Goal: Task Accomplishment & Management: Manage account settings

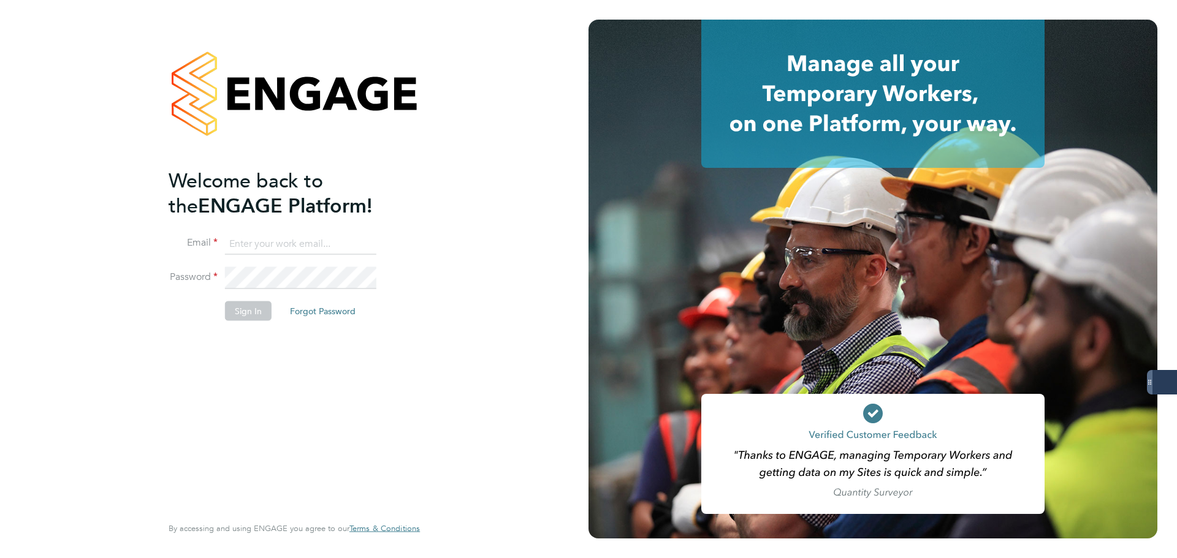
click at [283, 244] on input at bounding box center [300, 244] width 151 height 22
paste input "taylor.davies@dovetailslate.co.uk"
drag, startPoint x: 246, startPoint y: 246, endPoint x: 140, endPoint y: 262, distance: 107.1
click at [140, 262] on div "Welcome back to the ENGAGE Platform! Email taylor.davies@dovetailslate.co.uk Pa…" at bounding box center [294, 279] width 588 height 558
type input "taylor.davies@dovetailslate.co.uk"
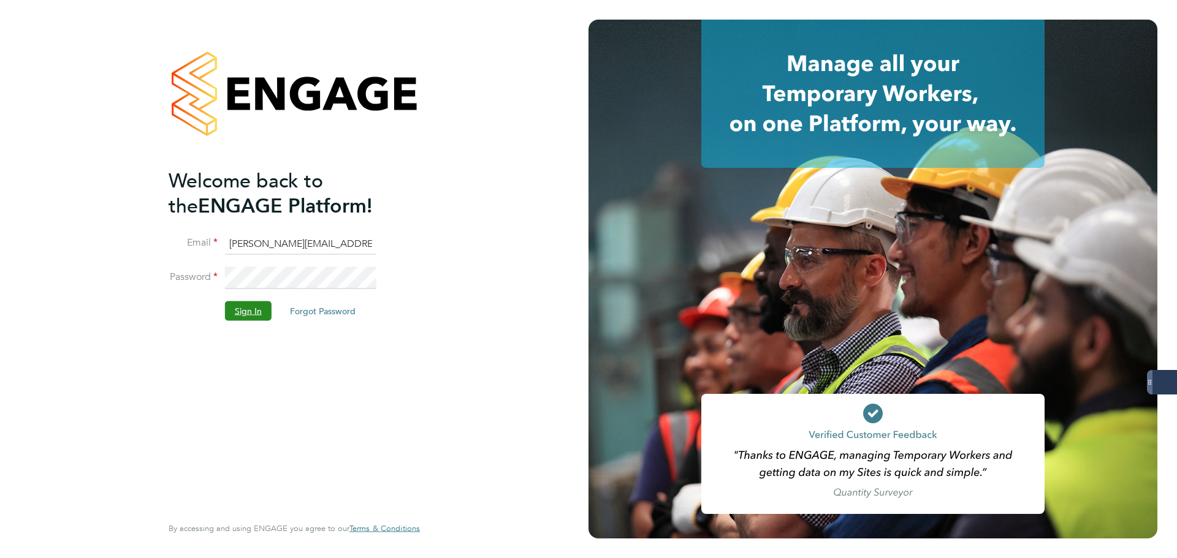
click at [233, 311] on button "Sign In" at bounding box center [248, 311] width 47 height 20
click at [322, 235] on input at bounding box center [300, 244] width 151 height 22
paste input "https://dovetailslate.app.engagetech.net/#/candidate-details/submission/299818?…"
click at [242, 253] on input "https://dovetailslate.app.engagetech.net/#/candidate-details/submission/299818?…" at bounding box center [300, 244] width 151 height 22
drag, startPoint x: 229, startPoint y: 247, endPoint x: 447, endPoint y: 244, distance: 218.2
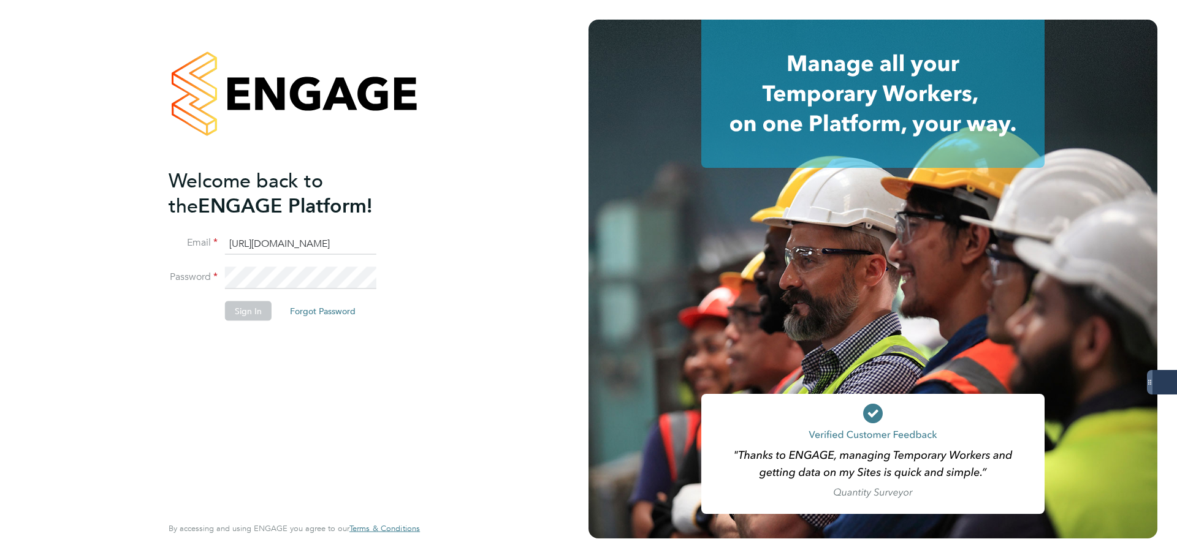
click at [441, 244] on div "Welcome back to the ENGAGE Platform! Email https://dovetailslate.app.engagetech…" at bounding box center [294, 279] width 300 height 558
paste input "taylor.davies@dovetailslate.co.uk"
type input "taylor.davies@dovetailslate.co.uk"
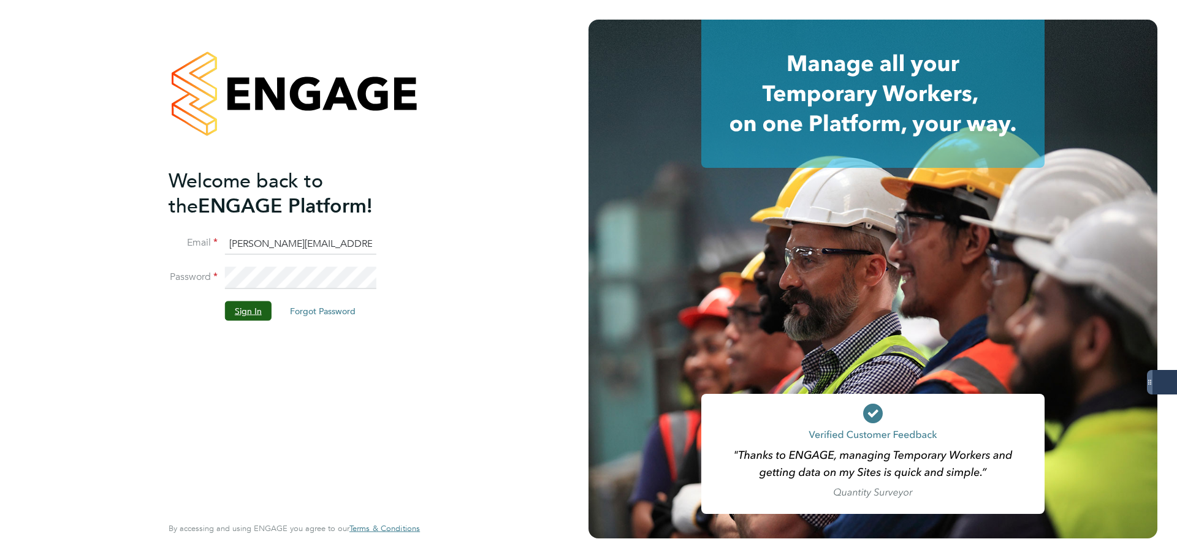
drag, startPoint x: 262, startPoint y: 302, endPoint x: 263, endPoint y: 310, distance: 8.0
click at [264, 308] on button "Sign In" at bounding box center [248, 311] width 47 height 20
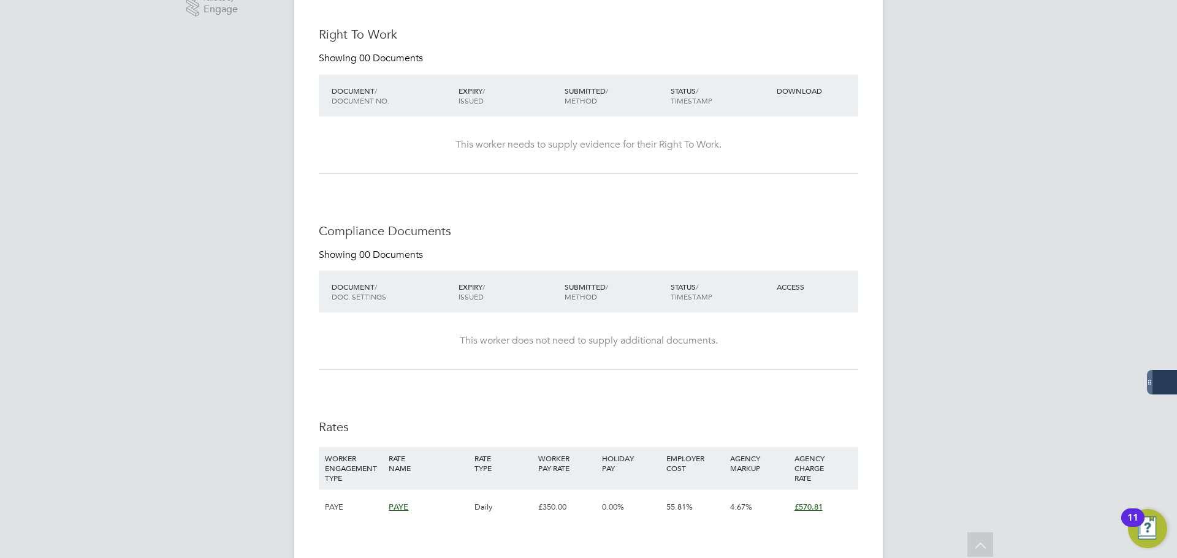
scroll to position [429, 0]
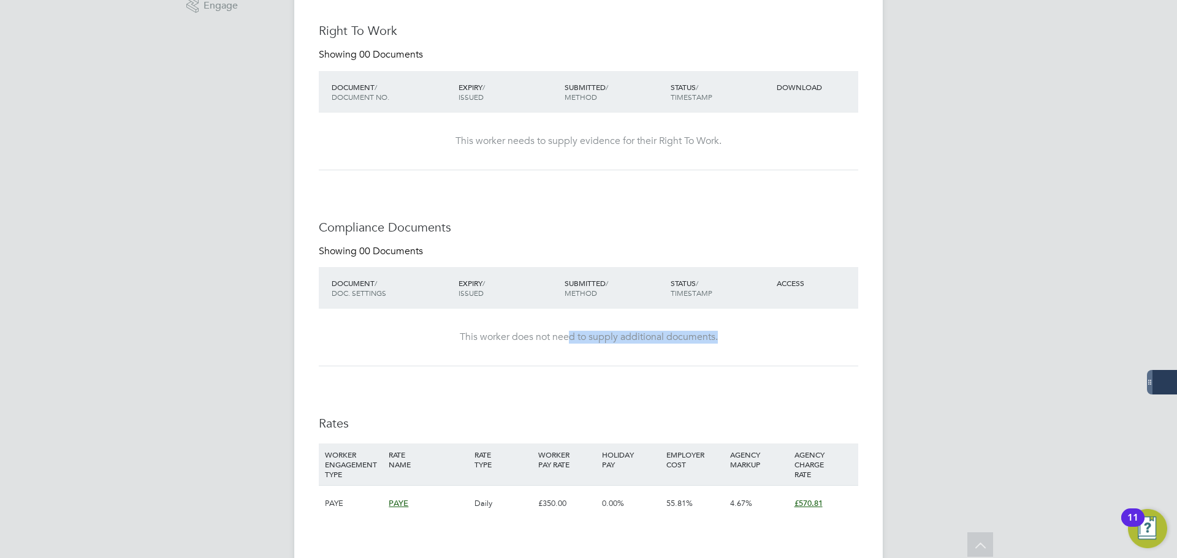
drag, startPoint x: 569, startPoint y: 337, endPoint x: 799, endPoint y: 341, distance: 229.9
click at [799, 341] on div "This worker does not need to supply additional documents." at bounding box center [588, 337] width 515 height 13
click at [669, 144] on div "This worker needs to supply evidence for their Right To Work." at bounding box center [588, 141] width 515 height 13
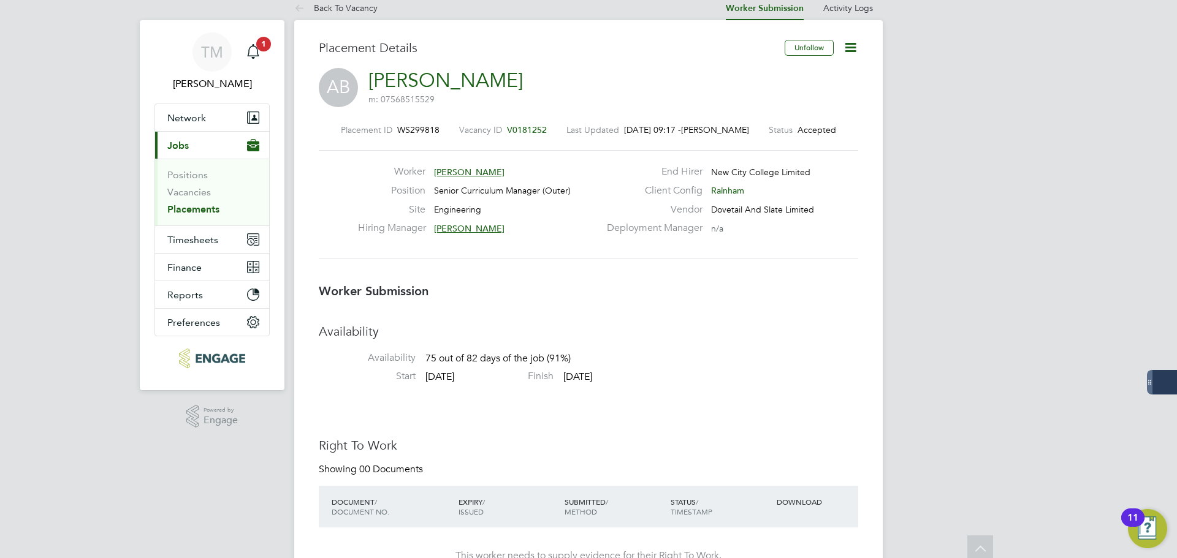
scroll to position [0, 0]
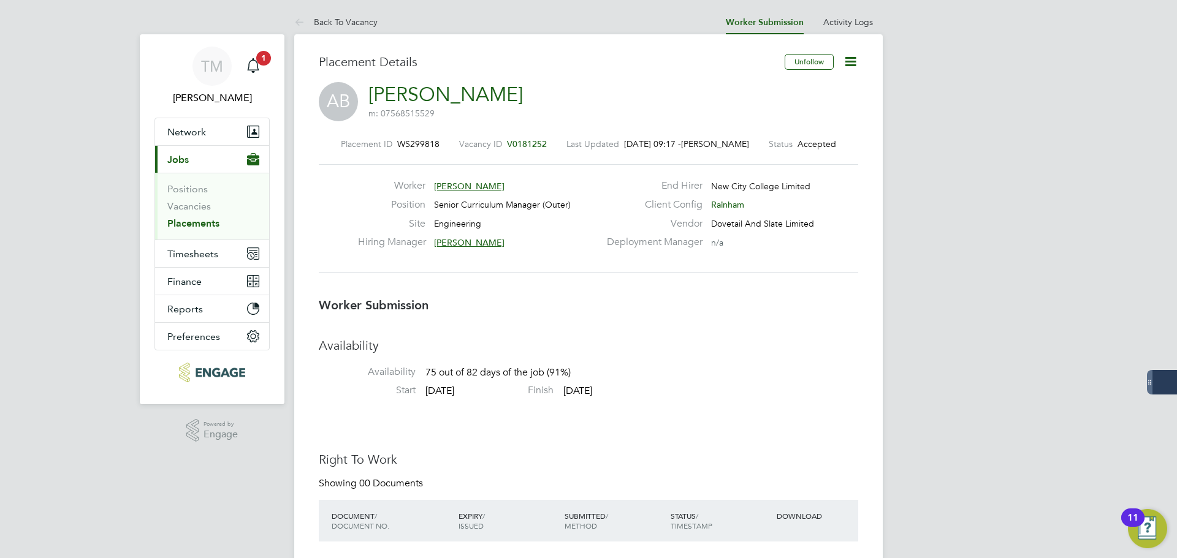
click at [855, 58] on icon at bounding box center [850, 61] width 15 height 15
click at [541, 76] on div "Placement Details" at bounding box center [547, 68] width 457 height 28
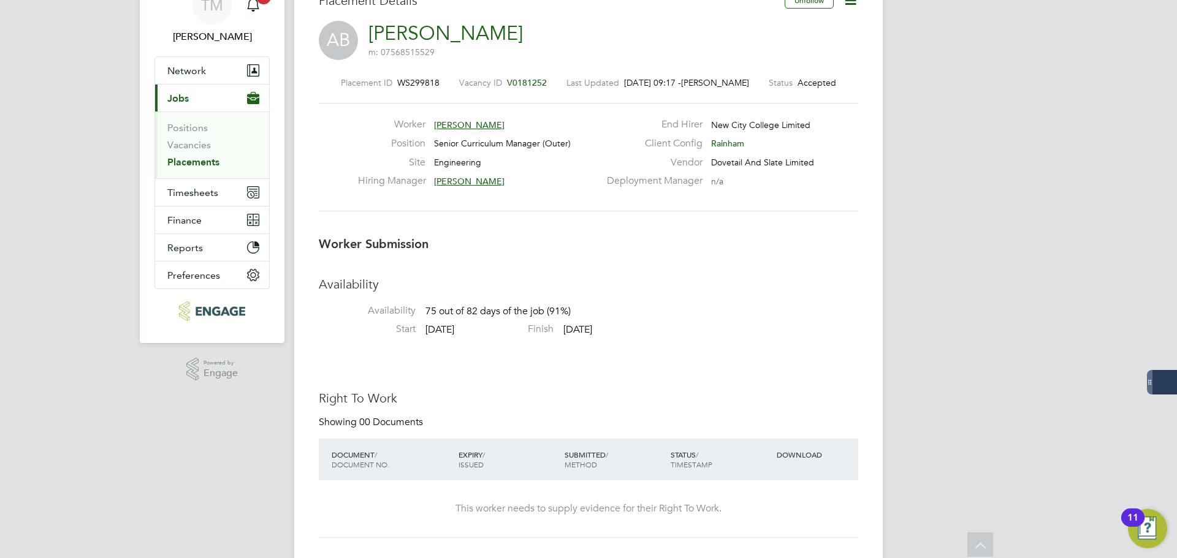
scroll to position [22, 0]
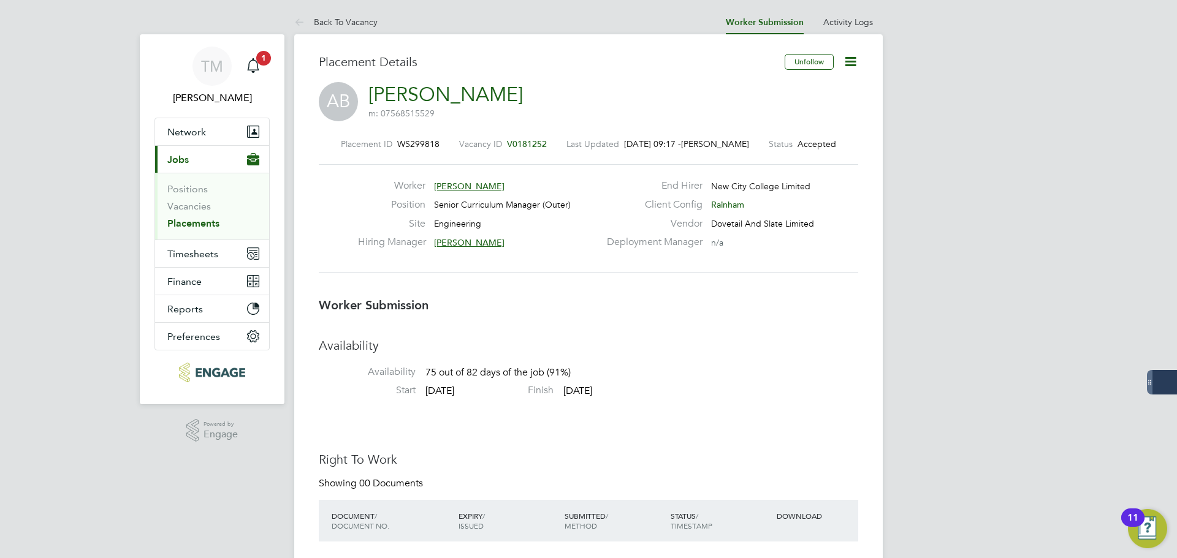
click at [465, 186] on span "[PERSON_NAME]" at bounding box center [469, 186] width 70 height 11
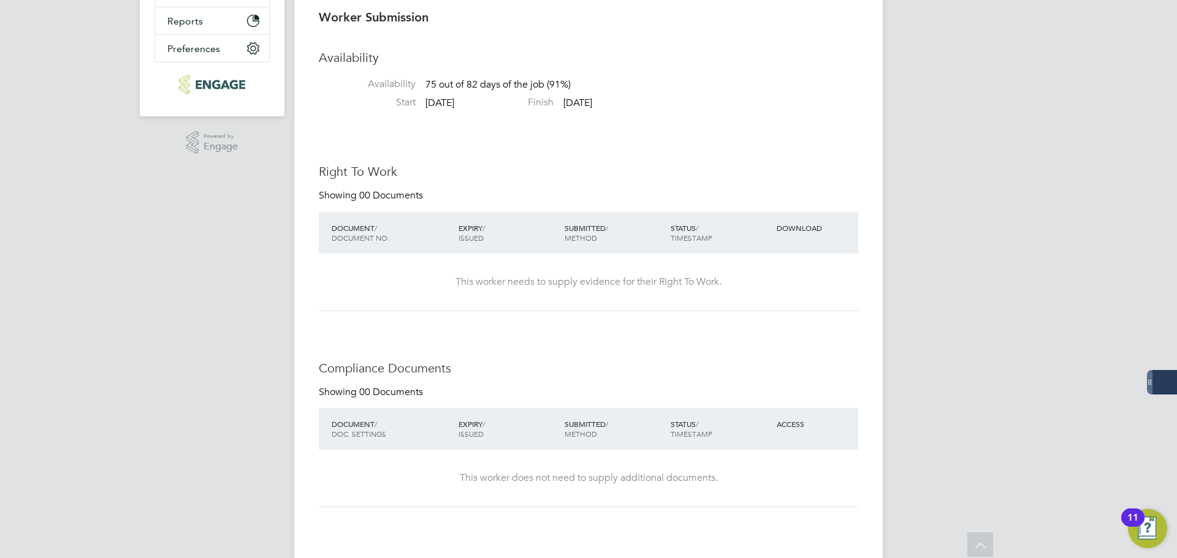
click at [501, 426] on div "EXPIRY / ISSUED" at bounding box center [508, 429] width 106 height 32
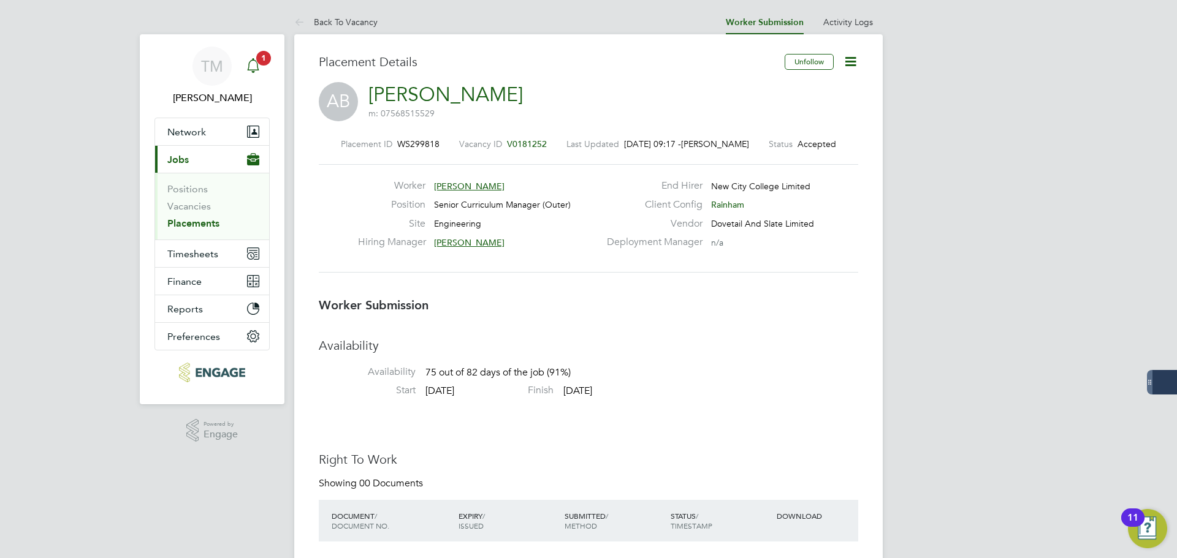
click at [253, 62] on icon "Main navigation" at bounding box center [253, 65] width 15 height 15
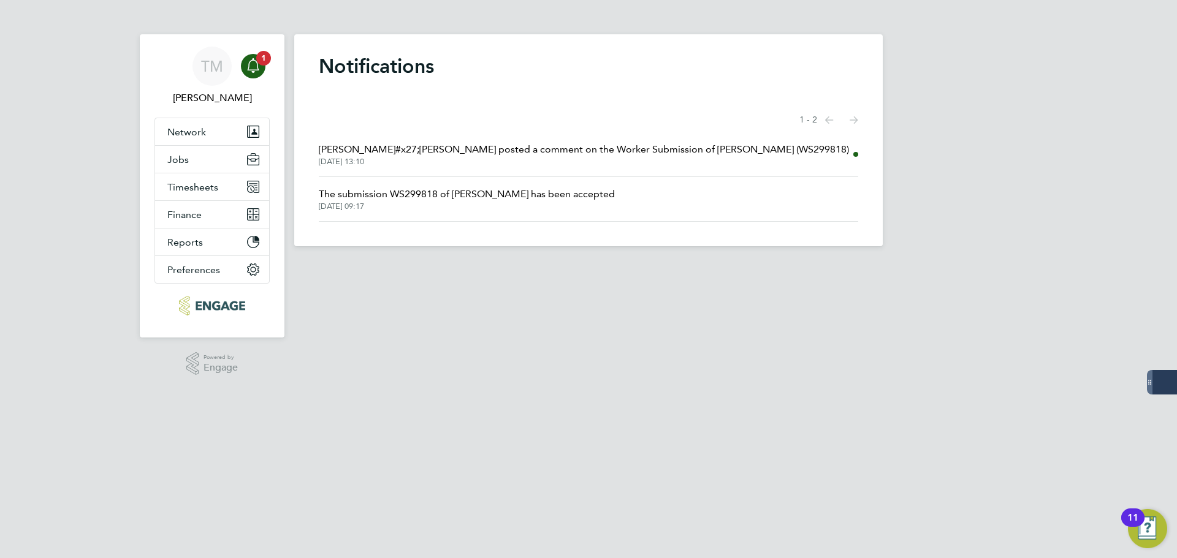
click at [467, 154] on span "[PERSON_NAME]#x27;[PERSON_NAME] posted a comment on the Worker Submission of [P…" at bounding box center [584, 149] width 530 height 15
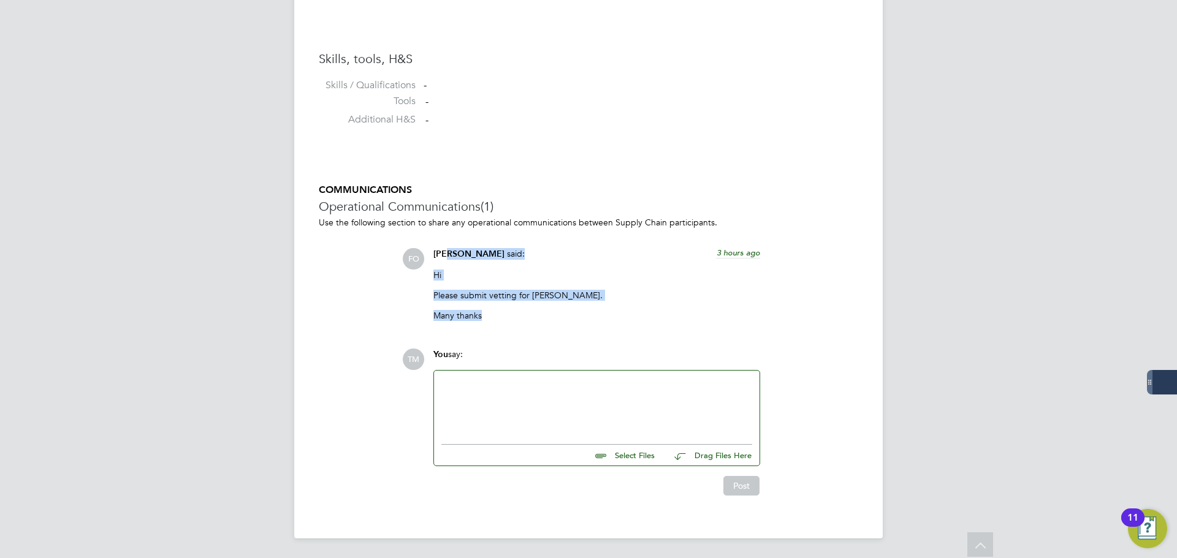
drag, startPoint x: 506, startPoint y: 325, endPoint x: 447, endPoint y: 266, distance: 83.2
click at [447, 266] on div "[PERSON_NAME] said: 3 hours ago Hi Please submit vetting for [PERSON_NAME]. Man…" at bounding box center [596, 289] width 339 height 83
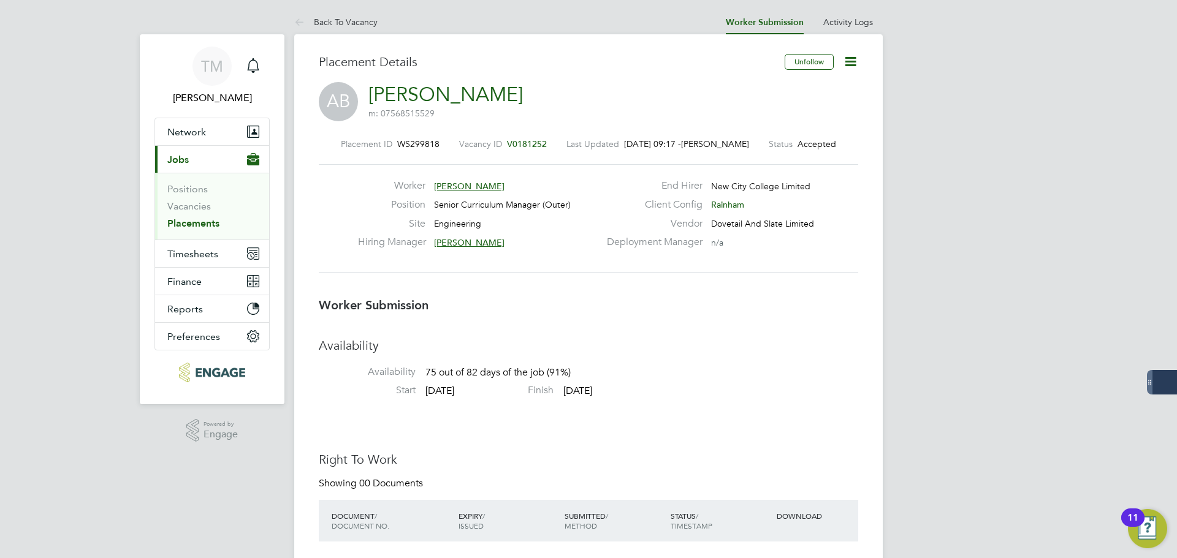
click at [850, 59] on icon at bounding box center [850, 61] width 15 height 15
click at [759, 148] on li "Confirm" at bounding box center [798, 149] width 113 height 17
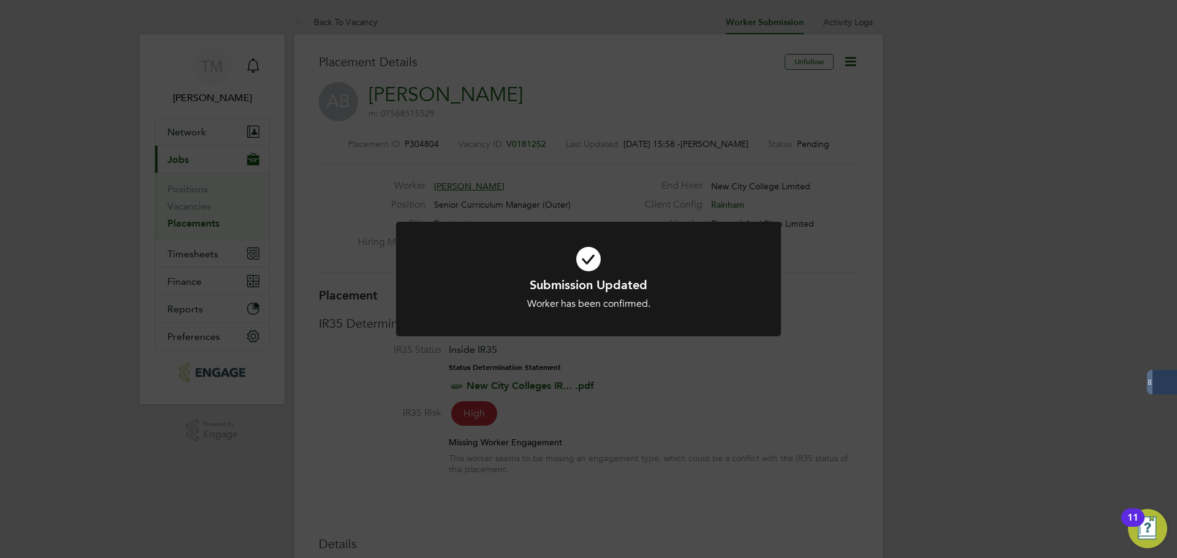
click at [825, 396] on div "Submission Updated Worker has been confirmed. Cancel Okay" at bounding box center [588, 279] width 1177 height 558
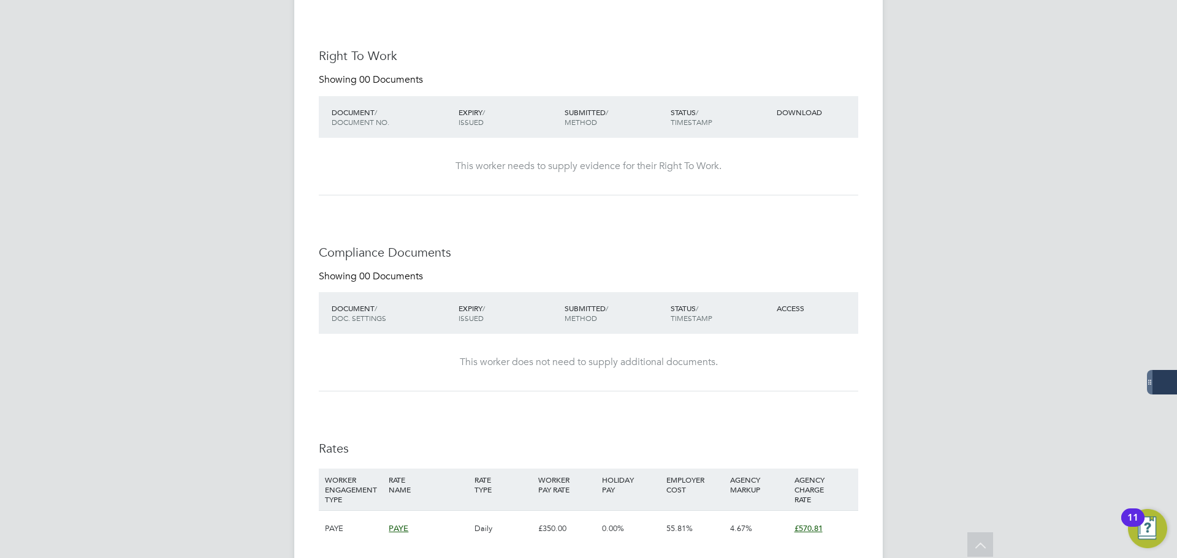
drag, startPoint x: 565, startPoint y: 160, endPoint x: 571, endPoint y: 191, distance: 31.1
click at [565, 162] on div "This worker needs to supply evidence for their Right To Work." at bounding box center [588, 166] width 515 height 57
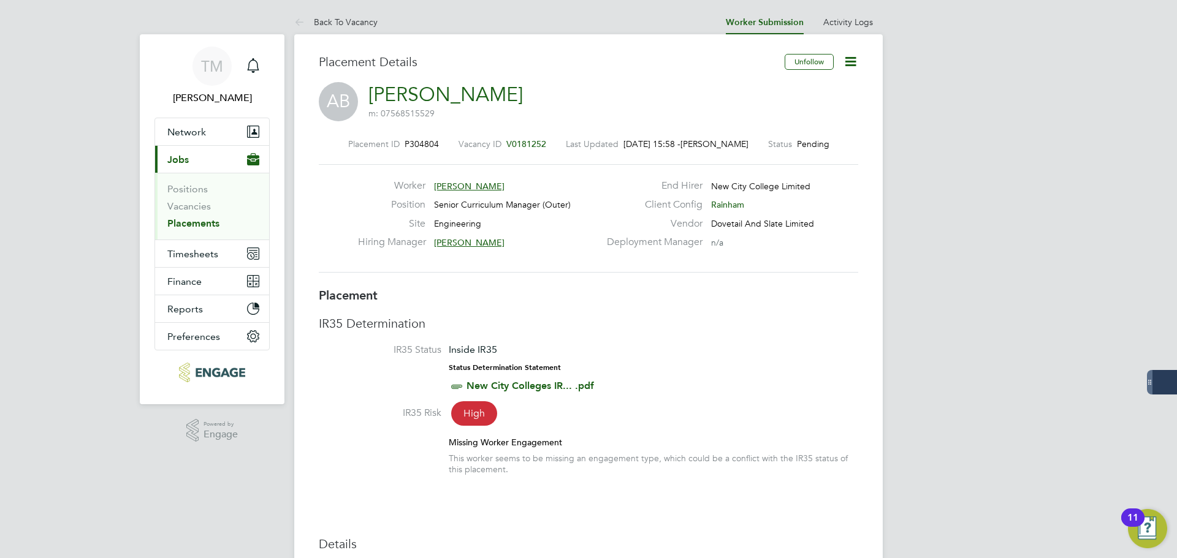
click at [848, 63] on icon at bounding box center [850, 61] width 15 height 15
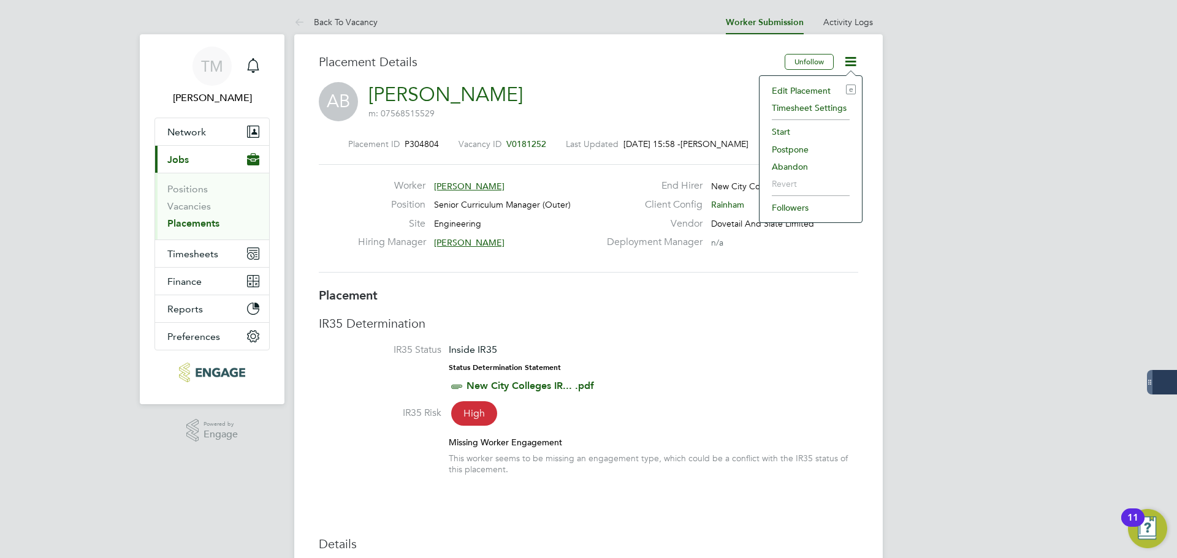
drag, startPoint x: 973, startPoint y: 140, endPoint x: 959, endPoint y: 127, distance: 18.6
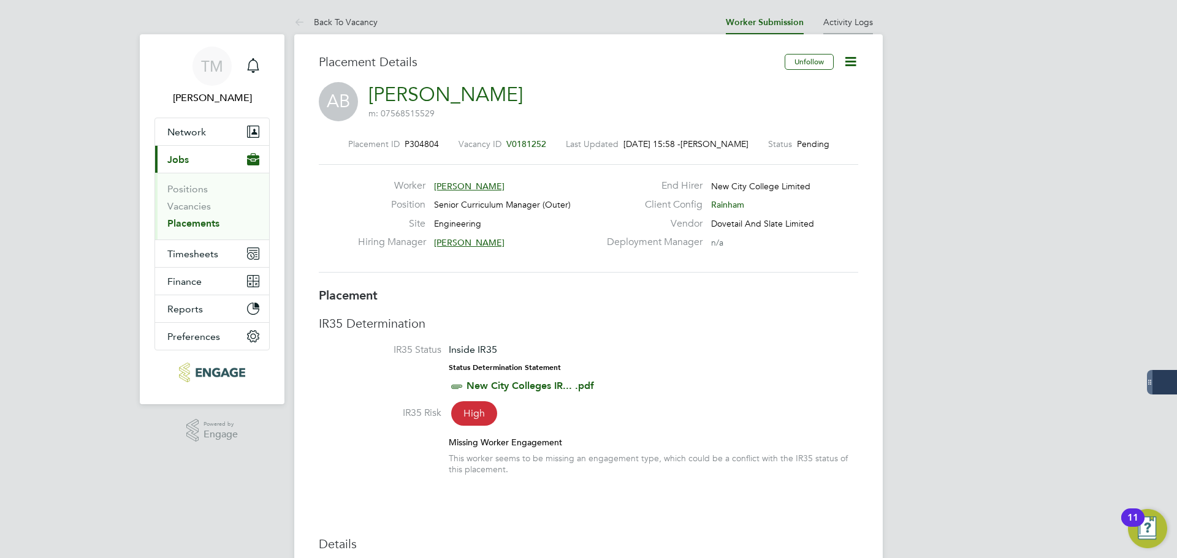
click at [861, 29] on li "Activity Logs" at bounding box center [848, 22] width 50 height 25
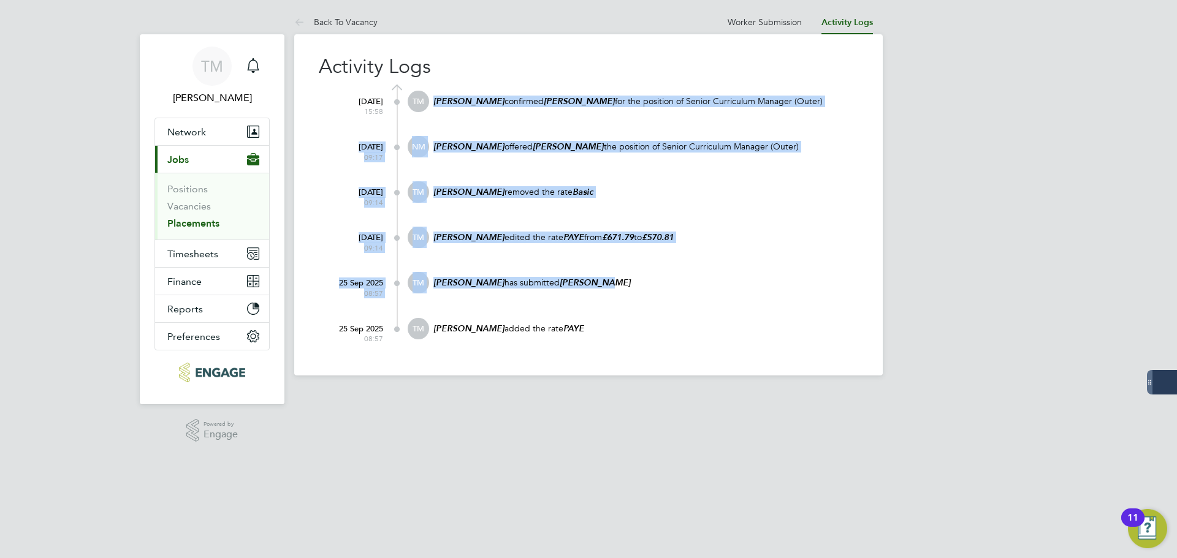
drag, startPoint x: 618, startPoint y: 310, endPoint x: 677, endPoint y: 354, distance: 73.6
click at [351, 120] on div "[DATE] 15:58 TM [PERSON_NAME] confirmed [PERSON_NAME] for the position of Senio…" at bounding box center [596, 218] width 524 height 267
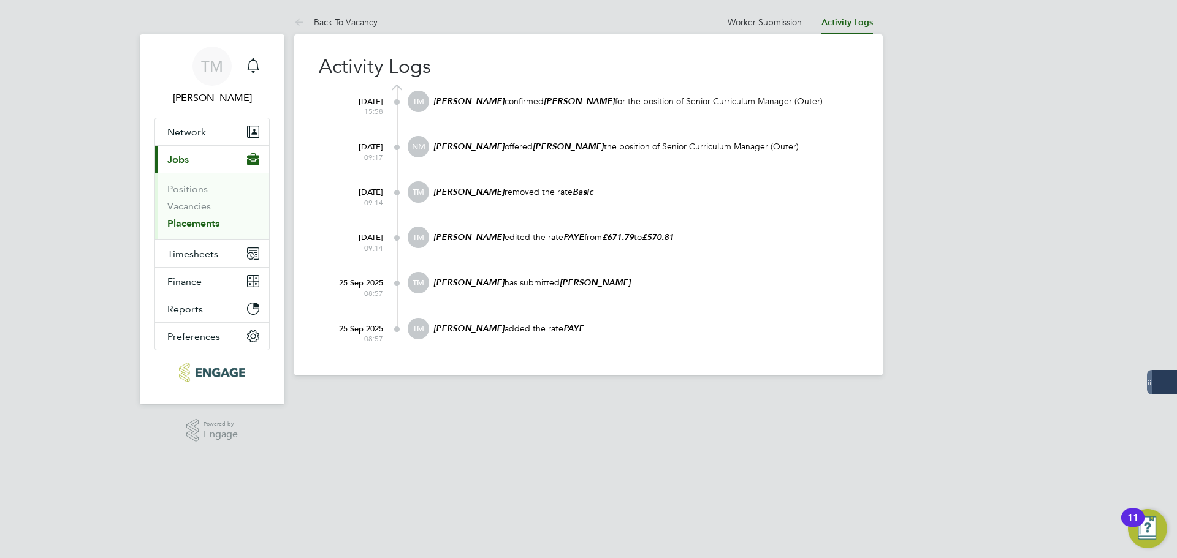
click at [683, 347] on div "[PERSON_NAME] added the rate PAYE" at bounding box center [645, 334] width 426 height 33
click at [309, 22] on icon at bounding box center [301, 22] width 15 height 15
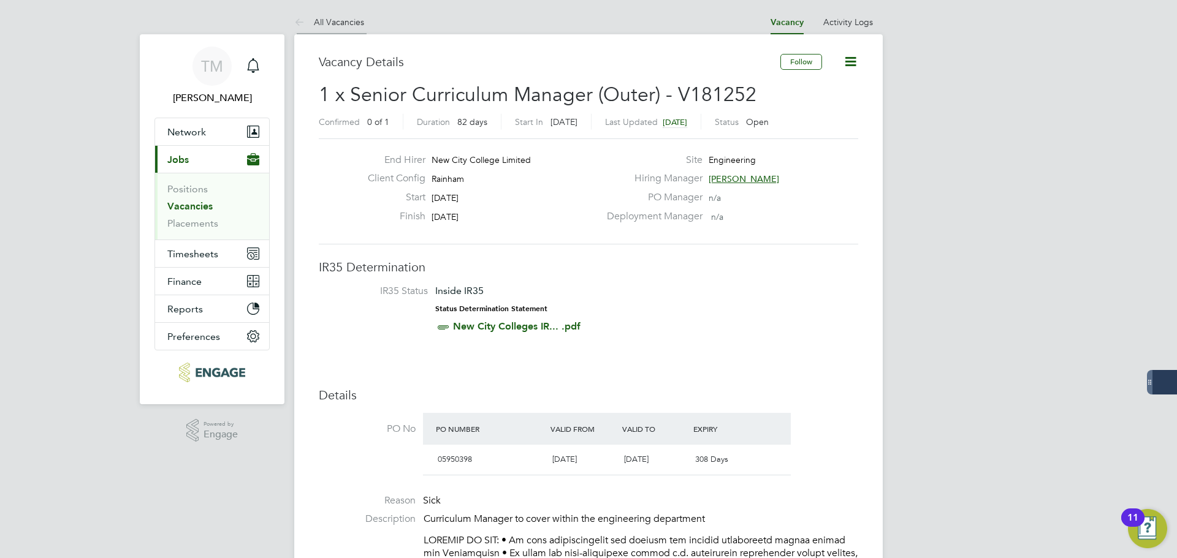
click at [325, 23] on link "All Vacancies" at bounding box center [329, 22] width 70 height 11
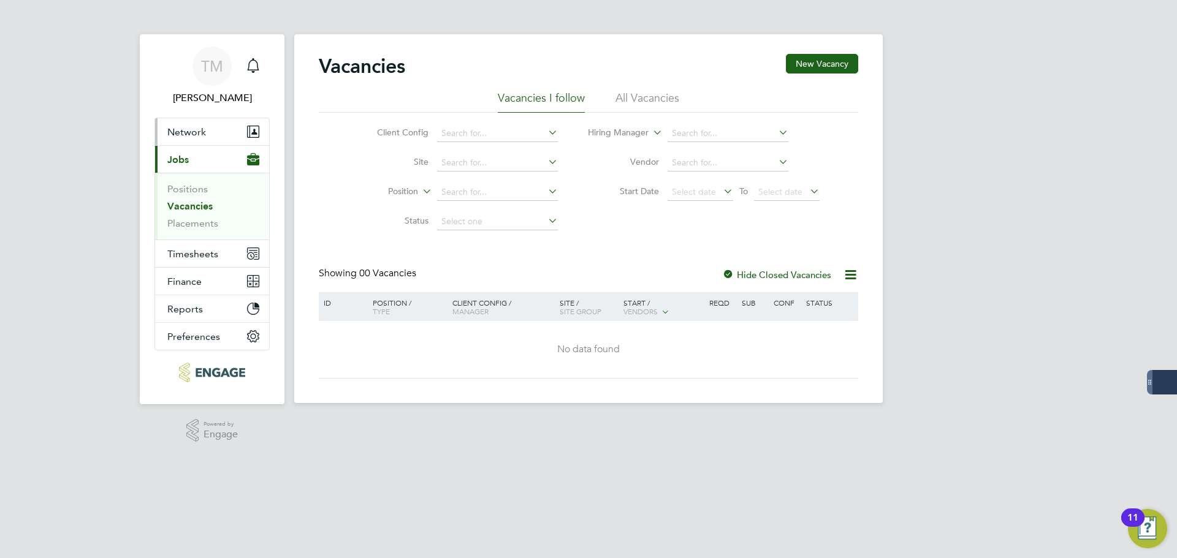
click at [182, 134] on span "Network" at bounding box center [186, 132] width 39 height 12
click at [192, 226] on link "Placements" at bounding box center [192, 224] width 51 height 12
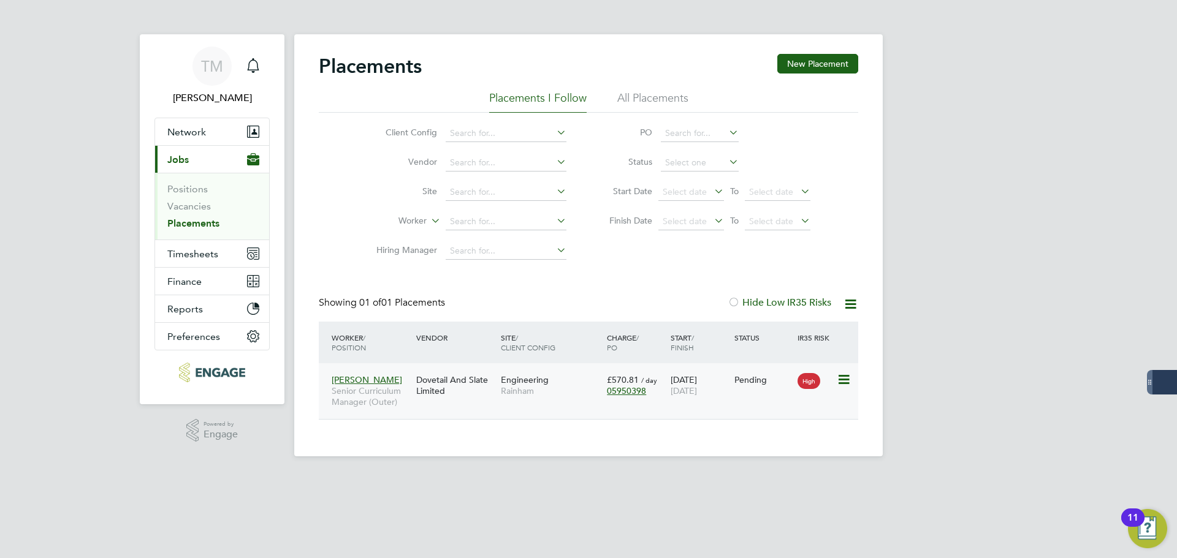
click at [848, 381] on icon at bounding box center [843, 380] width 12 height 15
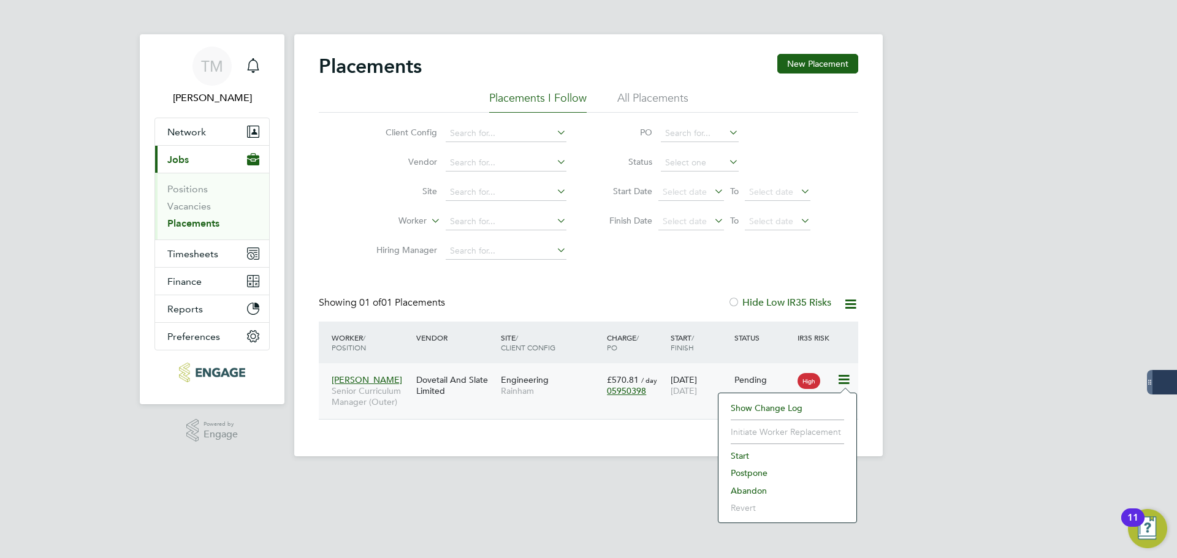
click at [348, 376] on span "[PERSON_NAME]" at bounding box center [367, 380] width 70 height 11
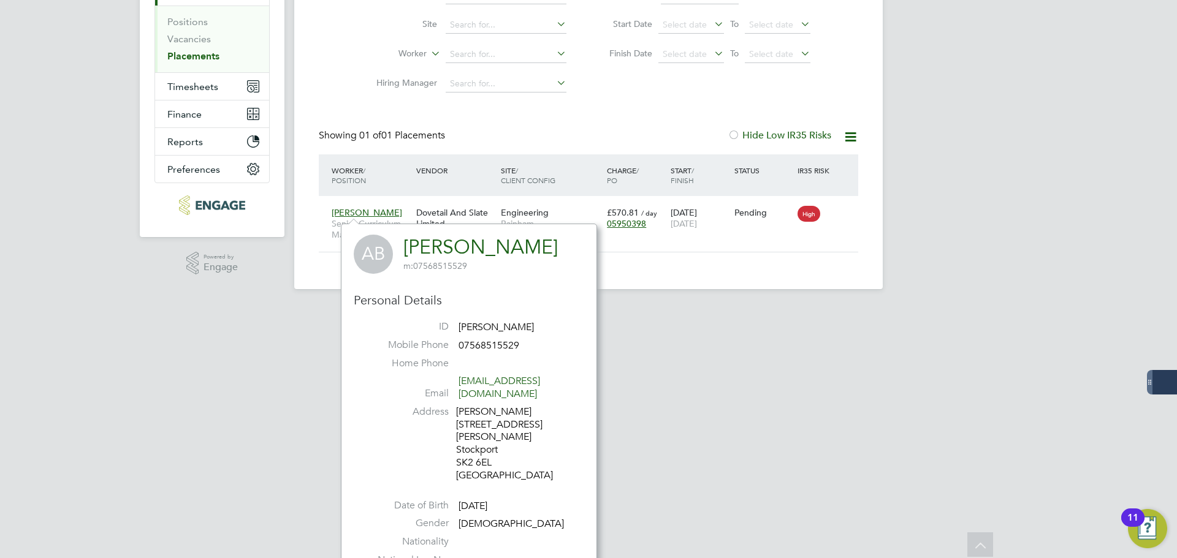
click at [942, 188] on div "TM [PERSON_NAME] Notifications Applications: Network Team Members Businesses Si…" at bounding box center [588, 71] width 1177 height 476
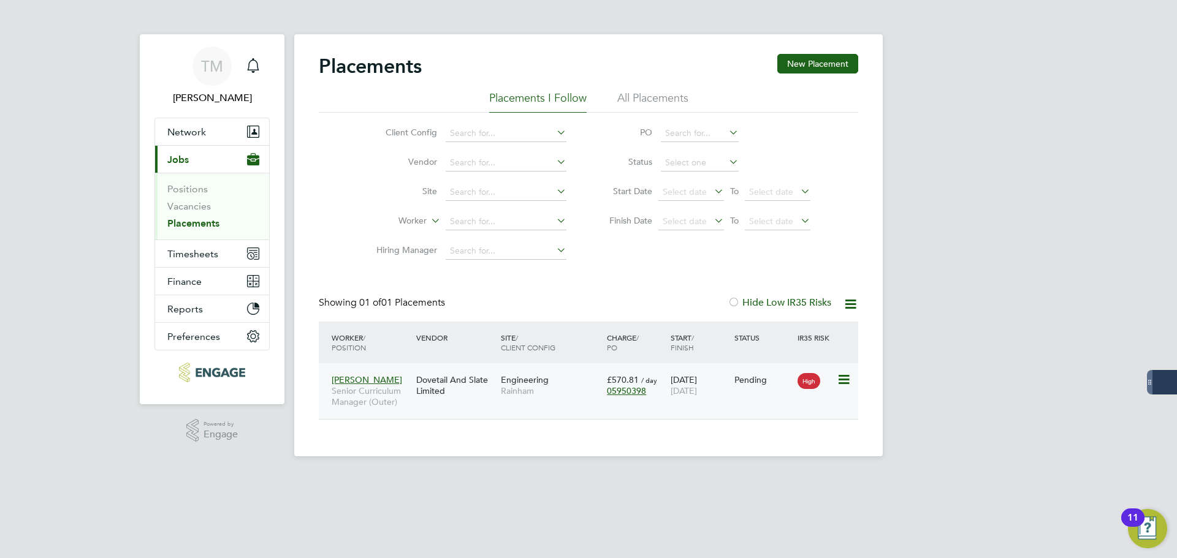
click at [842, 383] on icon at bounding box center [843, 380] width 12 height 15
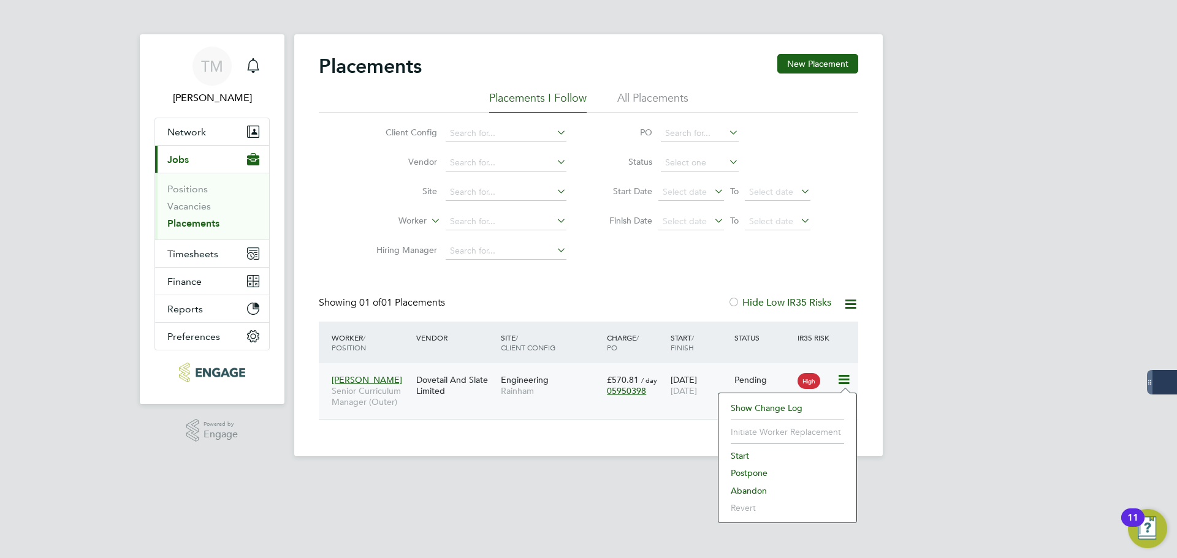
drag, startPoint x: 494, startPoint y: 513, endPoint x: 495, endPoint y: 506, distance: 7.5
click at [495, 476] on html "TM [PERSON_NAME] Notifications Applications: Network Team Members Businesses Si…" at bounding box center [588, 238] width 1177 height 476
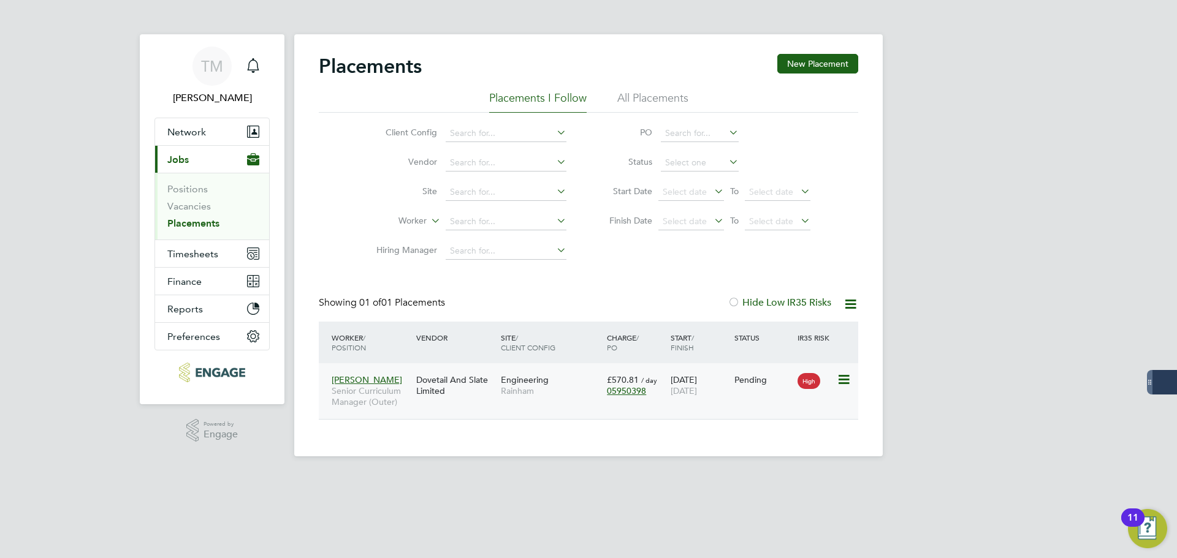
click at [356, 381] on span "[PERSON_NAME]" at bounding box center [367, 380] width 70 height 11
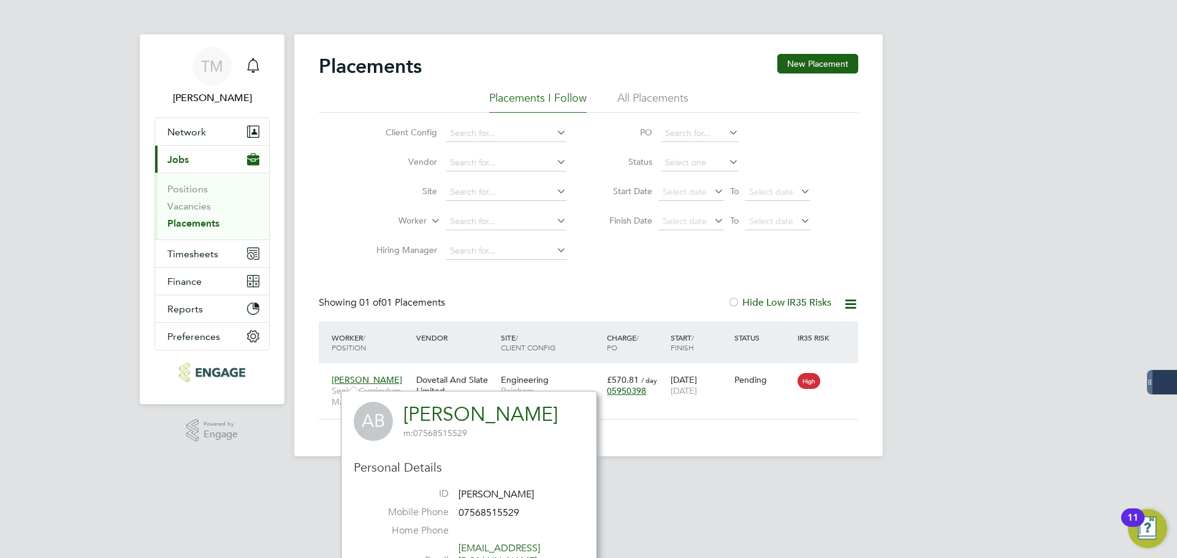
click at [792, 286] on div "Placements New Placement Placements I Follow All Placements Client Config Vendo…" at bounding box center [588, 237] width 539 height 366
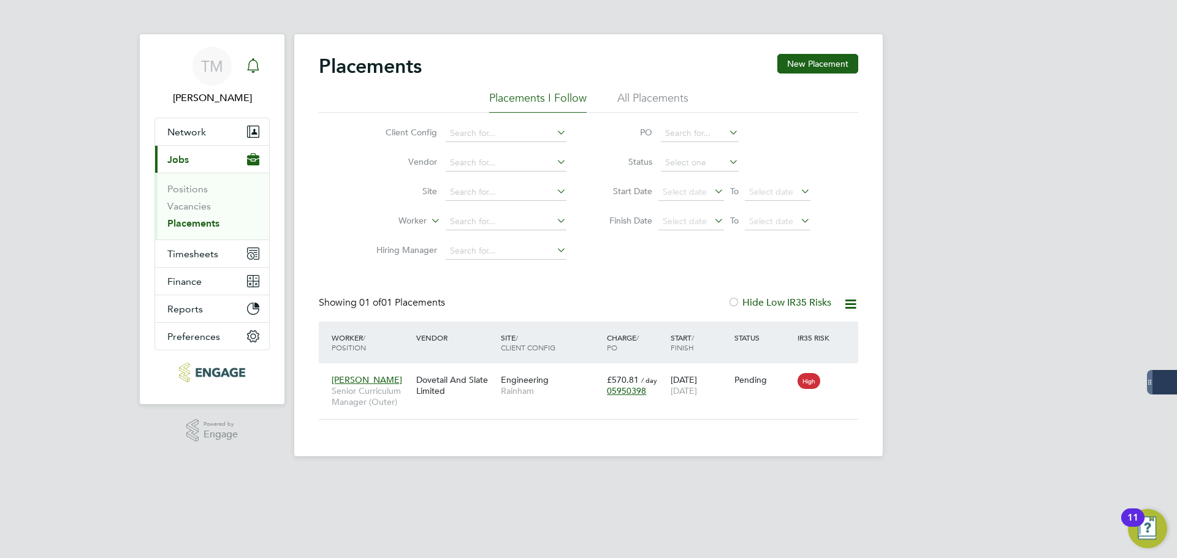
click at [254, 70] on icon "Main navigation" at bounding box center [253, 64] width 12 height 12
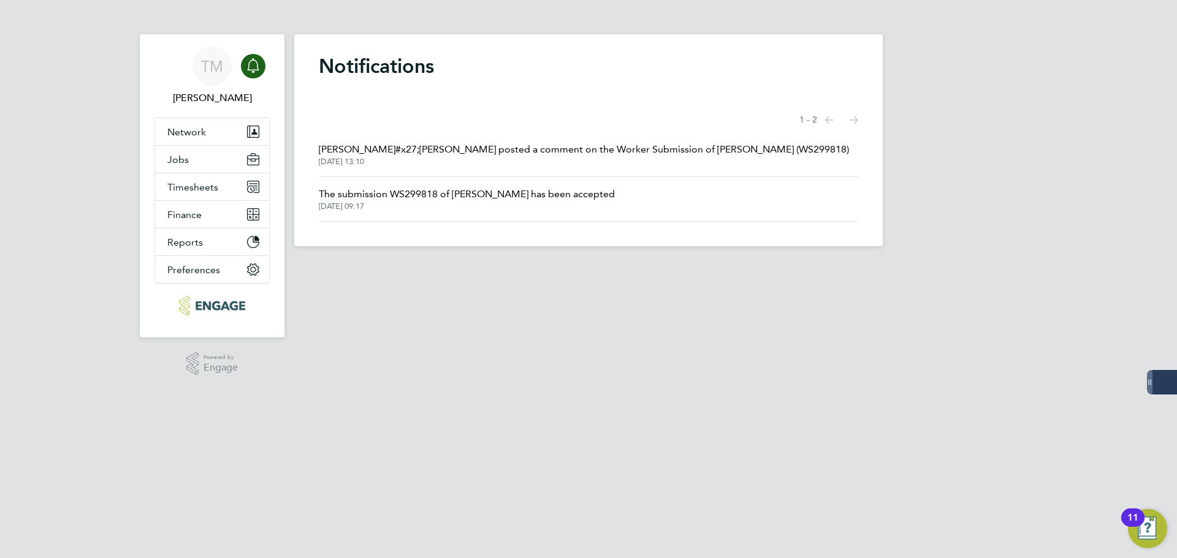
click at [446, 152] on span "[PERSON_NAME]#x27;[PERSON_NAME] posted a comment on the Worker Submission of [P…" at bounding box center [584, 149] width 530 height 15
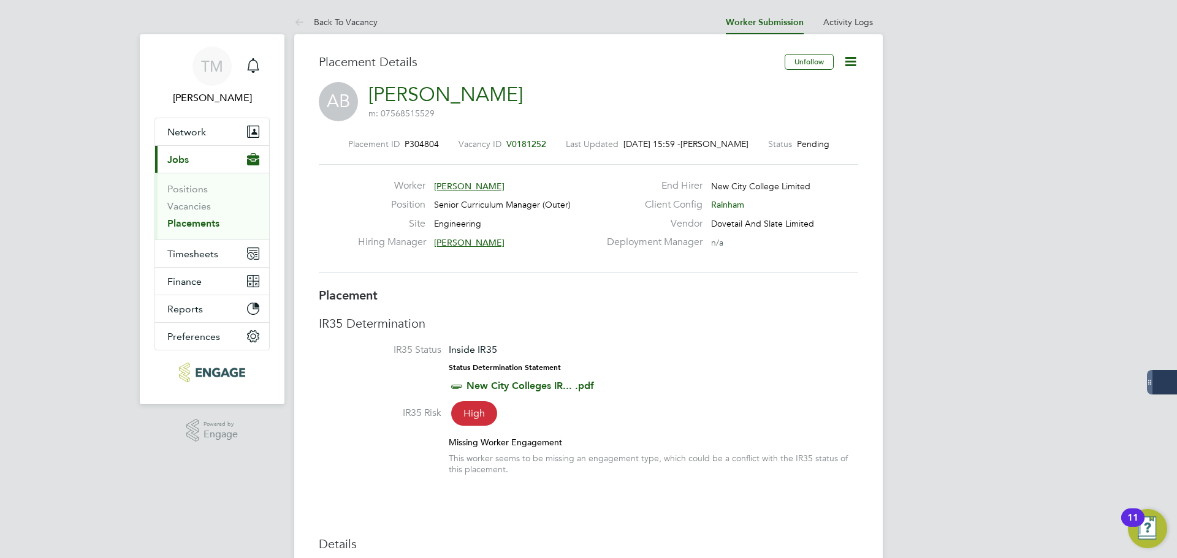
click at [855, 56] on icon at bounding box center [850, 61] width 15 height 15
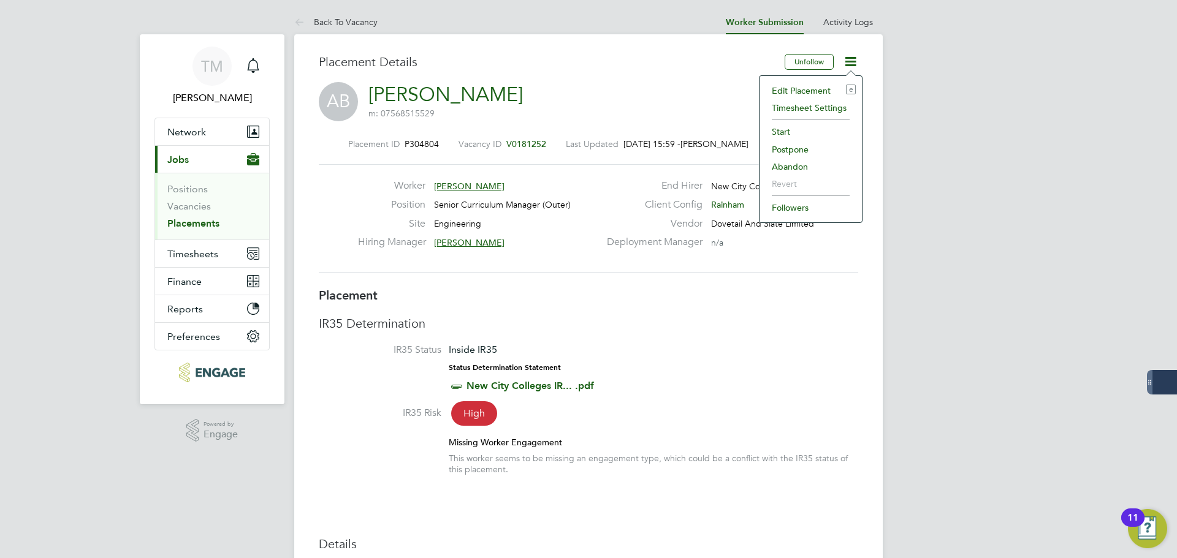
click at [801, 324] on h3 "IR35 Determination" at bounding box center [588, 324] width 539 height 16
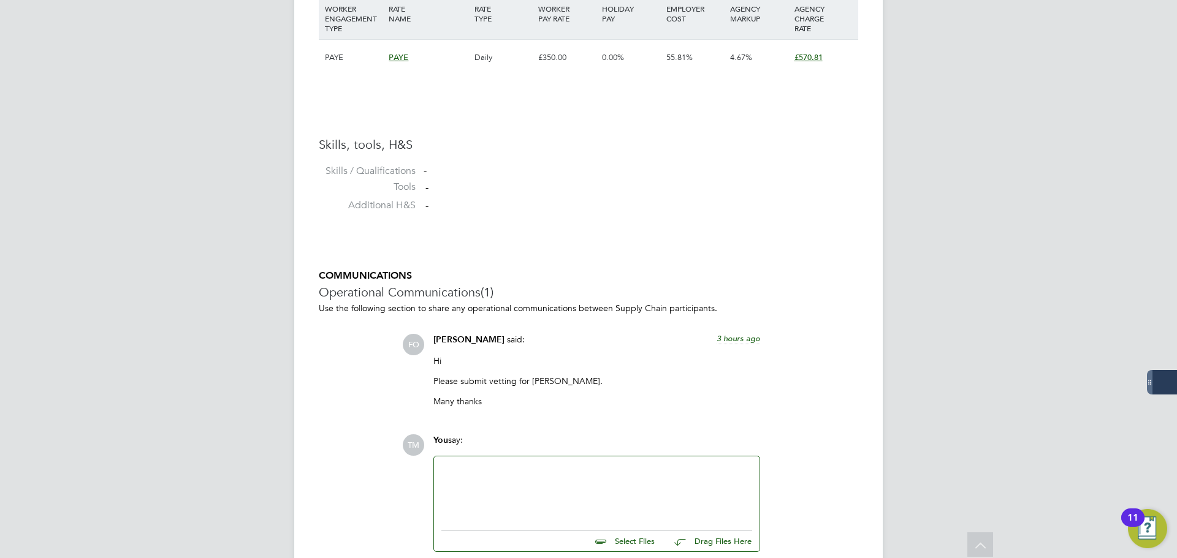
scroll to position [1662, 0]
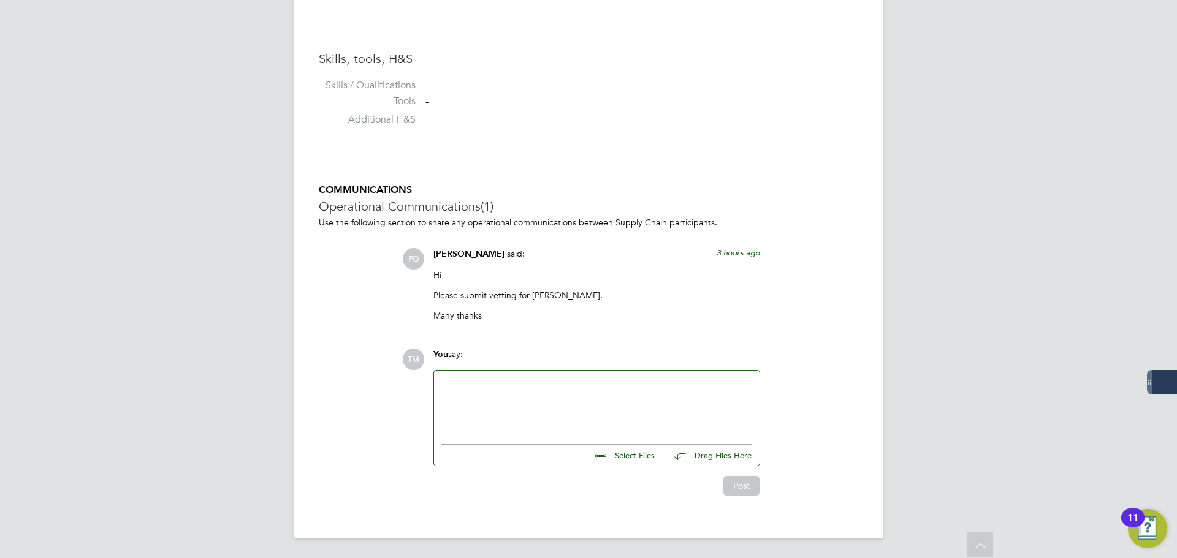
click at [566, 408] on div at bounding box center [596, 404] width 311 height 53
